Goal: Transaction & Acquisition: Download file/media

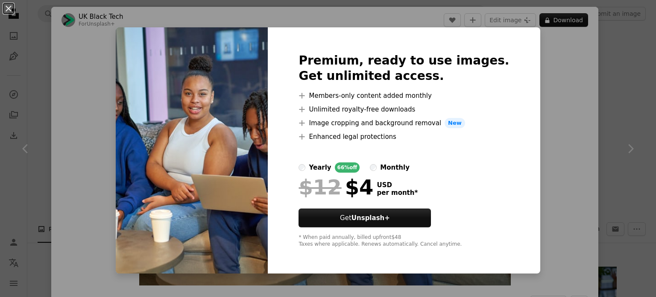
scroll to position [554, 0]
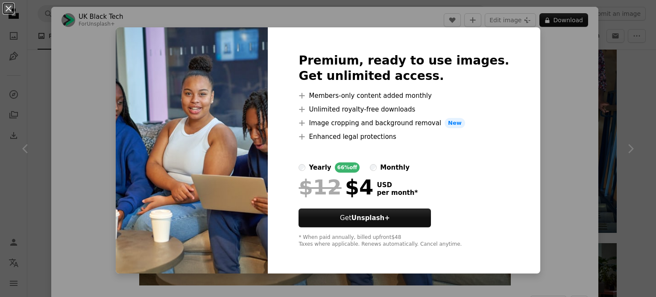
click at [540, 73] on div "An X shape Premium, ready to use images. Get unlimited access. A plus sign Memb…" at bounding box center [328, 148] width 656 height 297
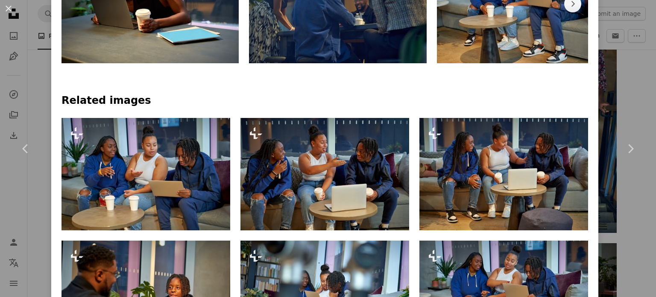
scroll to position [482, 0]
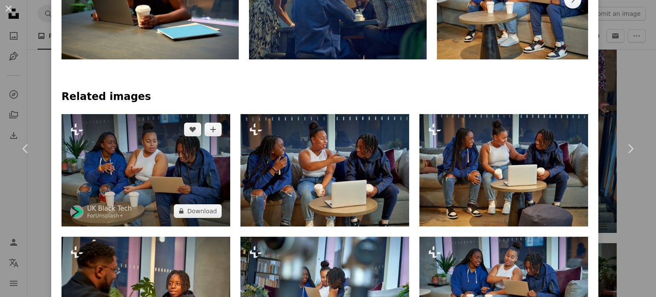
click at [190, 155] on img at bounding box center [145, 170] width 169 height 112
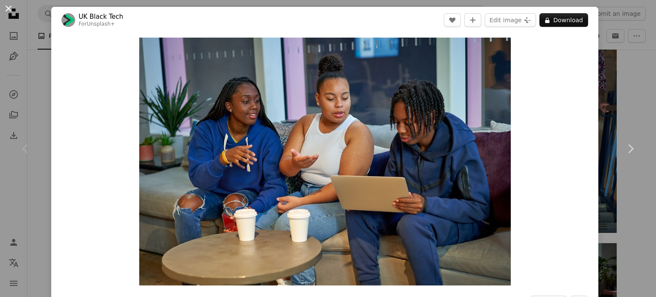
click at [4, 10] on button "An X shape" at bounding box center [8, 8] width 10 height 10
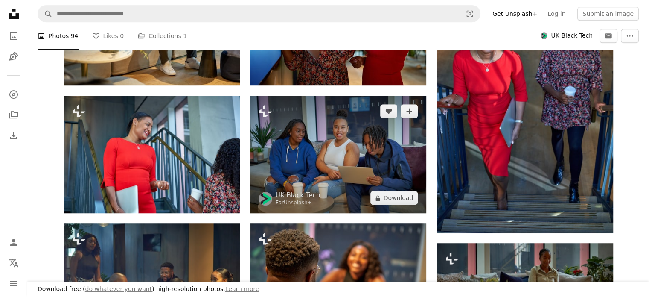
click at [340, 130] on img at bounding box center [338, 154] width 176 height 117
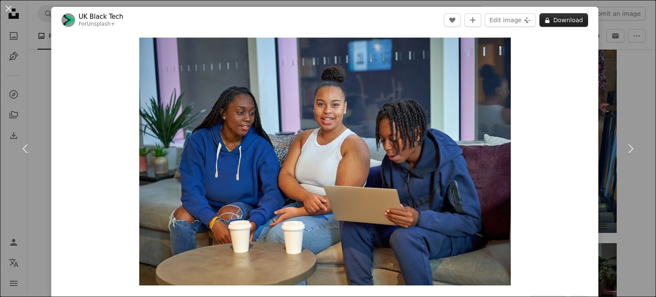
click at [548, 19] on button "A lock Download" at bounding box center [563, 20] width 49 height 14
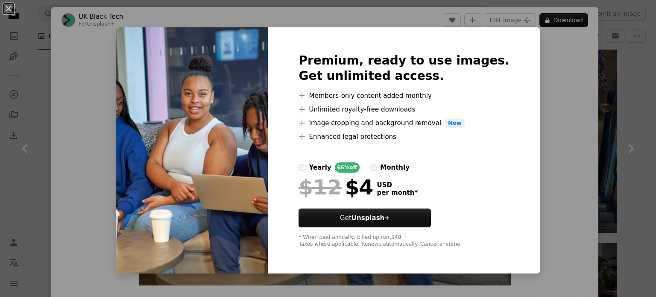
click at [533, 181] on div "An X shape Premium, ready to use images. Get unlimited access. A plus sign Memb…" at bounding box center [328, 148] width 656 height 297
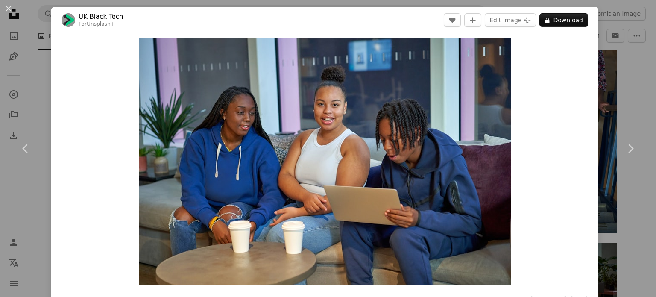
click at [598, 56] on div "An X shape Chevron left Chevron right UK Black Tech For Unsplash+ A heart A plu…" at bounding box center [328, 148] width 656 height 297
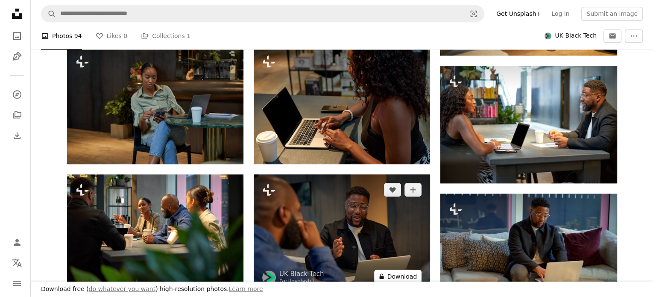
scroll to position [860, 0]
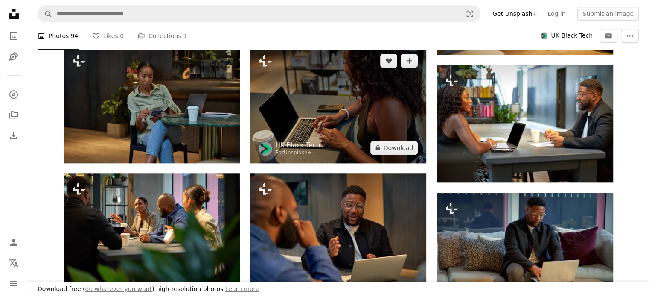
click at [336, 112] on img at bounding box center [338, 103] width 176 height 117
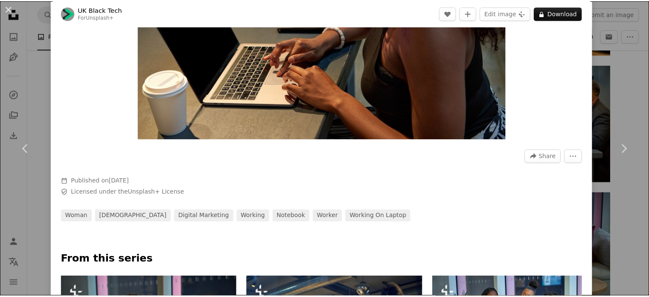
scroll to position [148, 0]
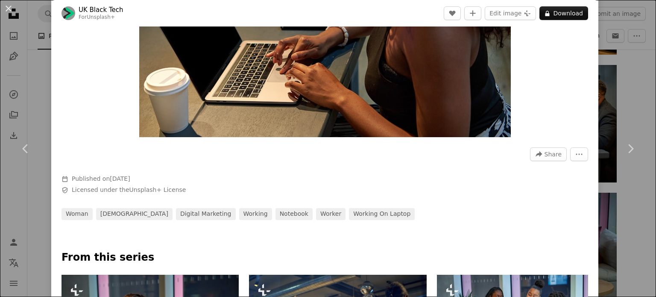
click at [592, 113] on div "An X shape Chevron left Chevron right UK Black Tech For Unsplash+ A heart A plu…" at bounding box center [328, 148] width 656 height 297
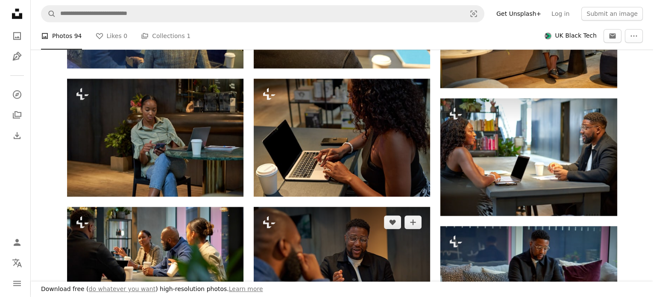
scroll to position [821, 0]
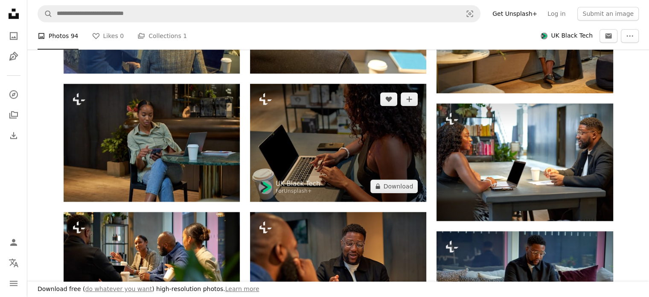
click at [342, 116] on img at bounding box center [338, 142] width 176 height 117
